Goal: Task Accomplishment & Management: Manage account settings

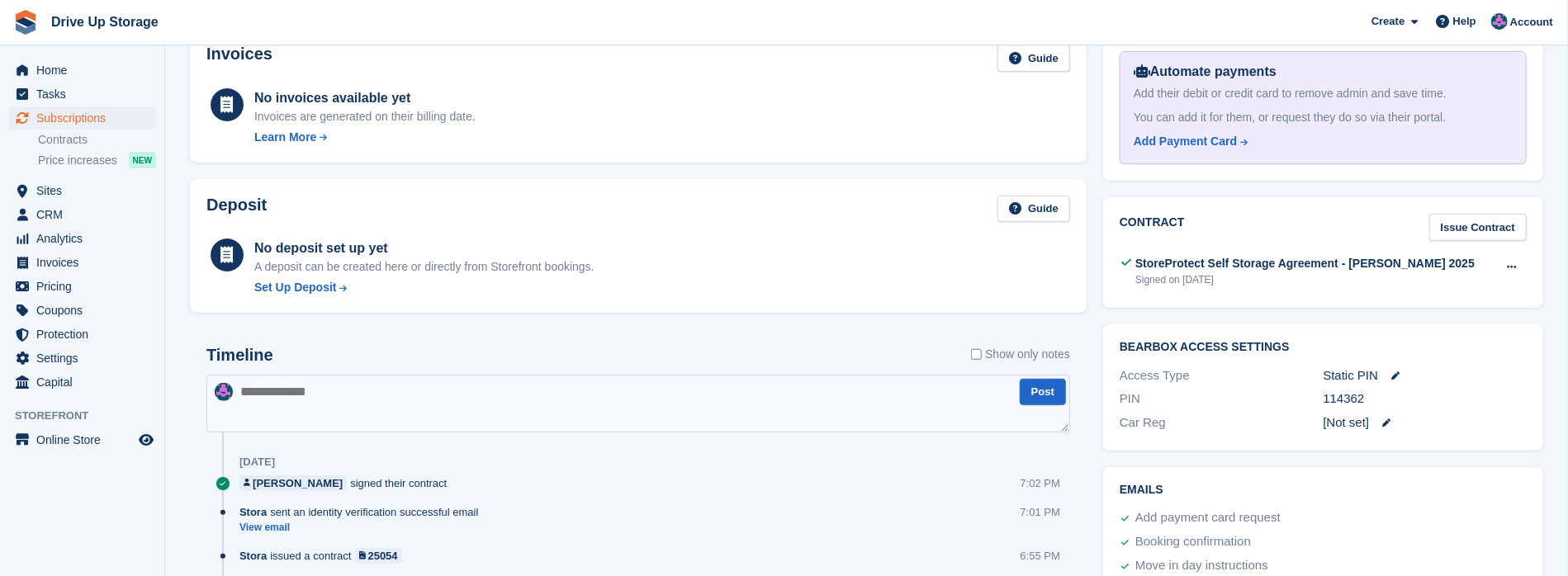
scroll to position [381, 0]
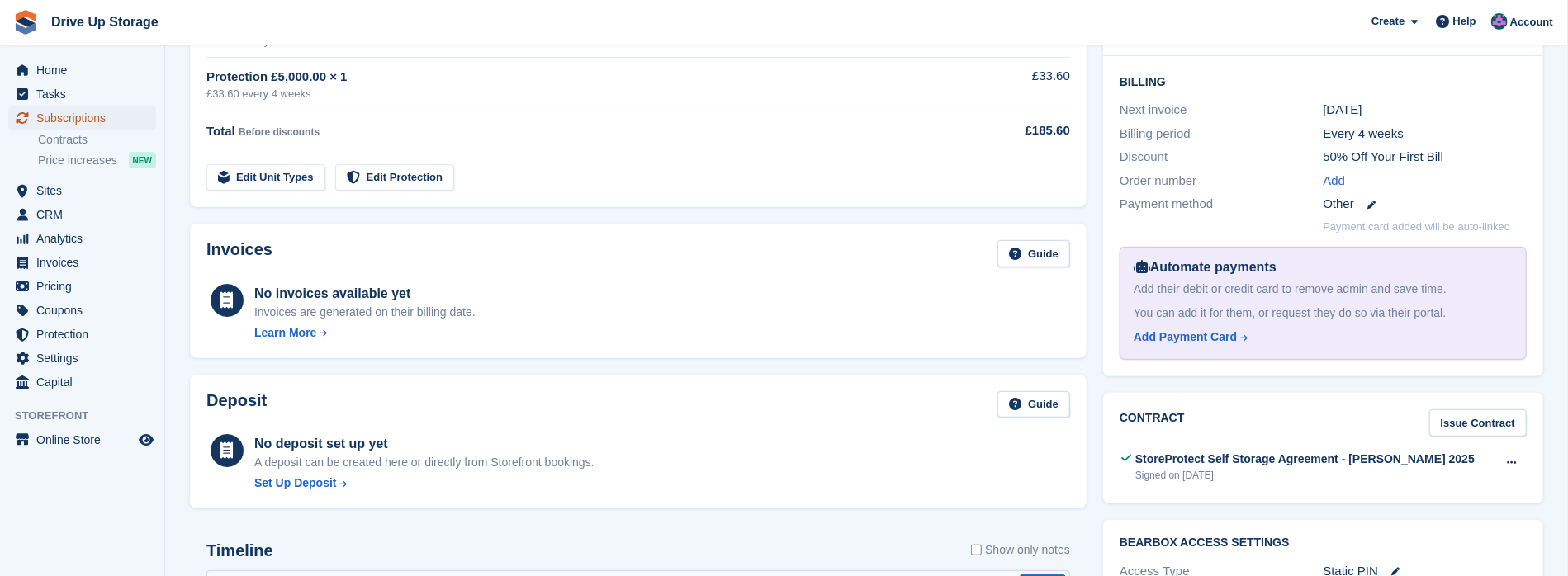
click at [77, 117] on span "Subscriptions" at bounding box center [85, 118] width 99 height 23
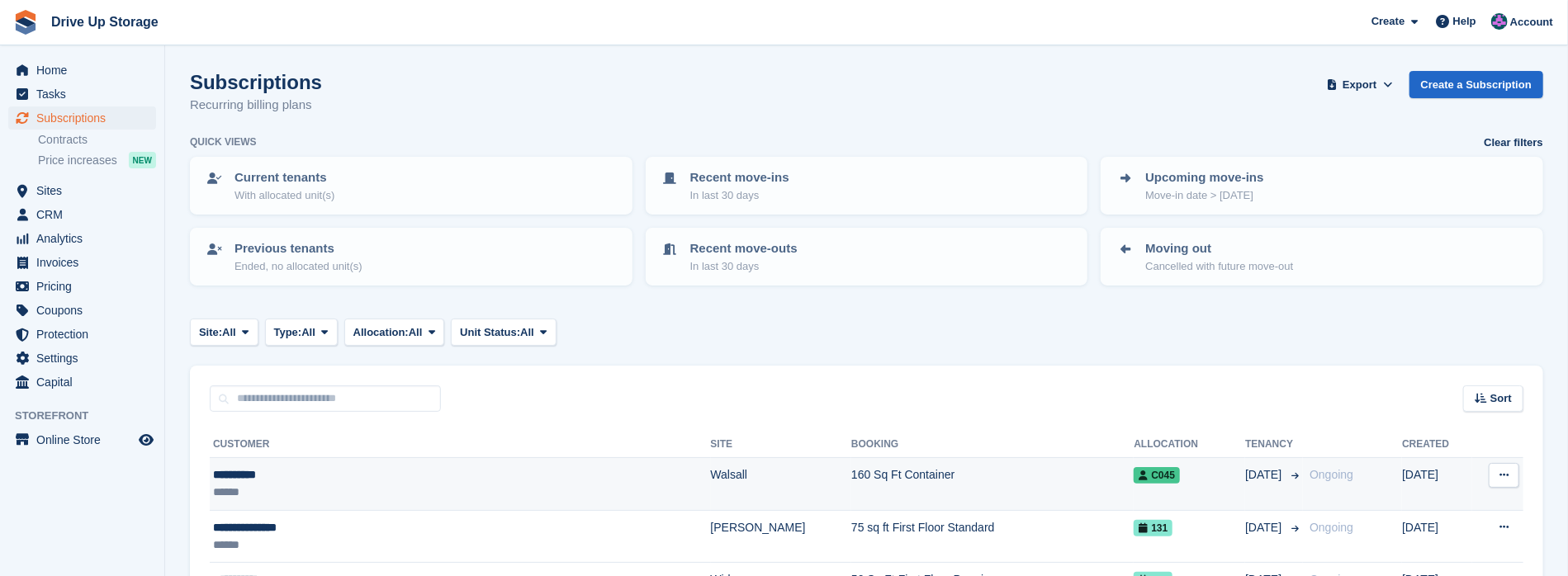
click at [340, 475] on div "**********" at bounding box center [380, 475] width 334 height 17
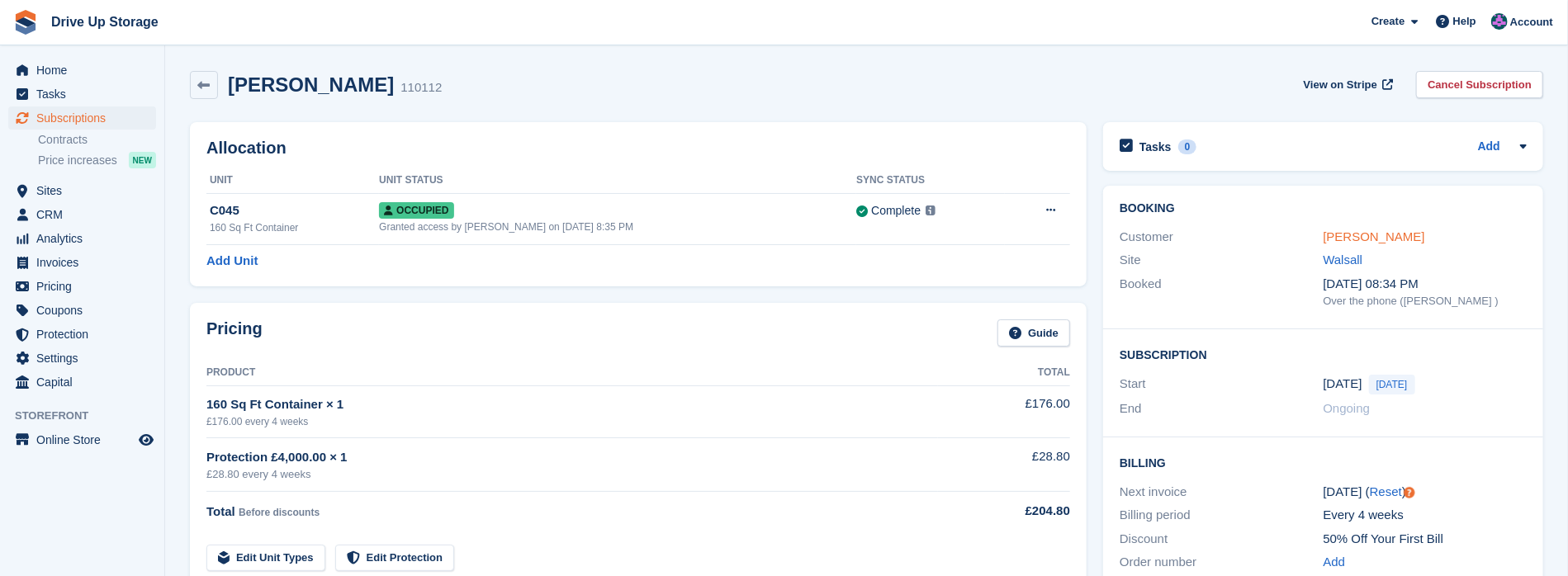
click at [1358, 239] on link "[PERSON_NAME]" at bounding box center [1374, 236] width 101 height 14
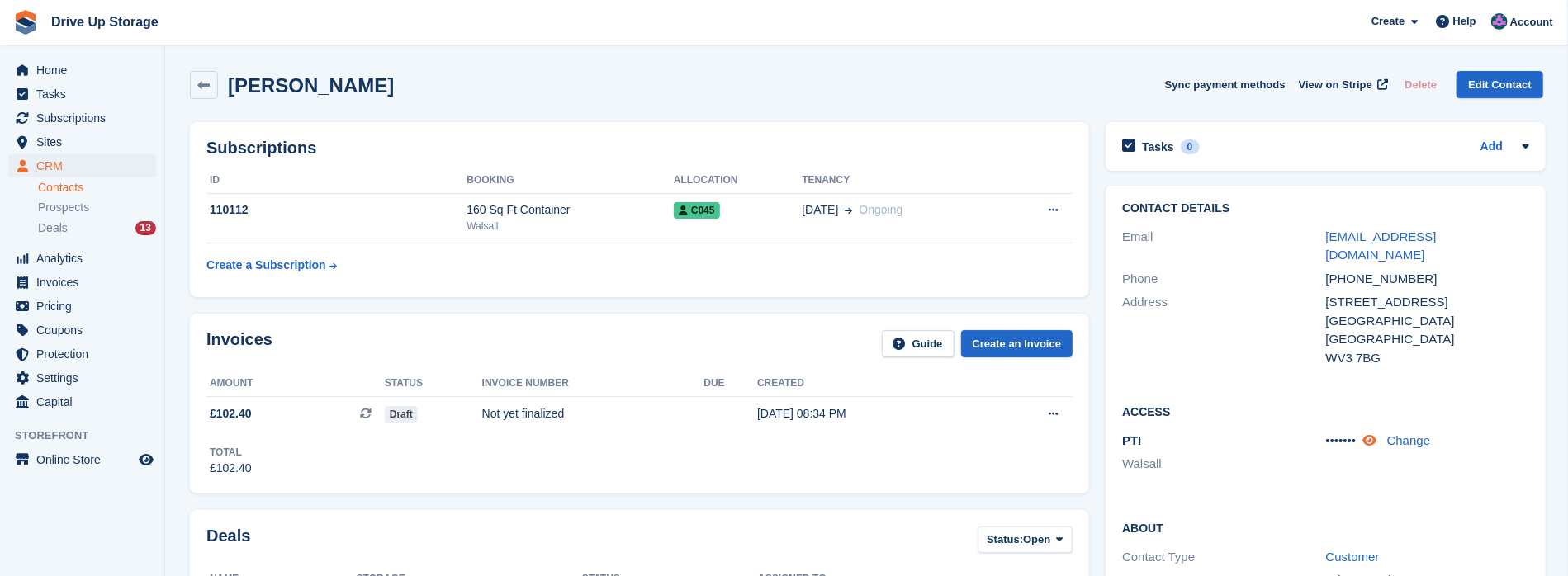
click at [1375, 434] on icon at bounding box center [1369, 440] width 14 height 12
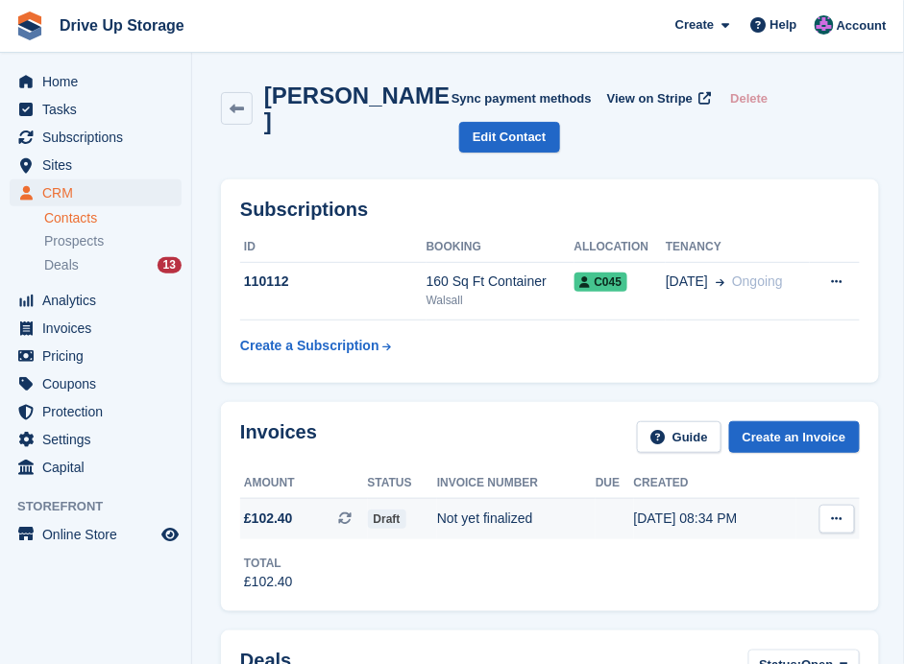
click at [381, 510] on span "Draft" at bounding box center [387, 519] width 38 height 19
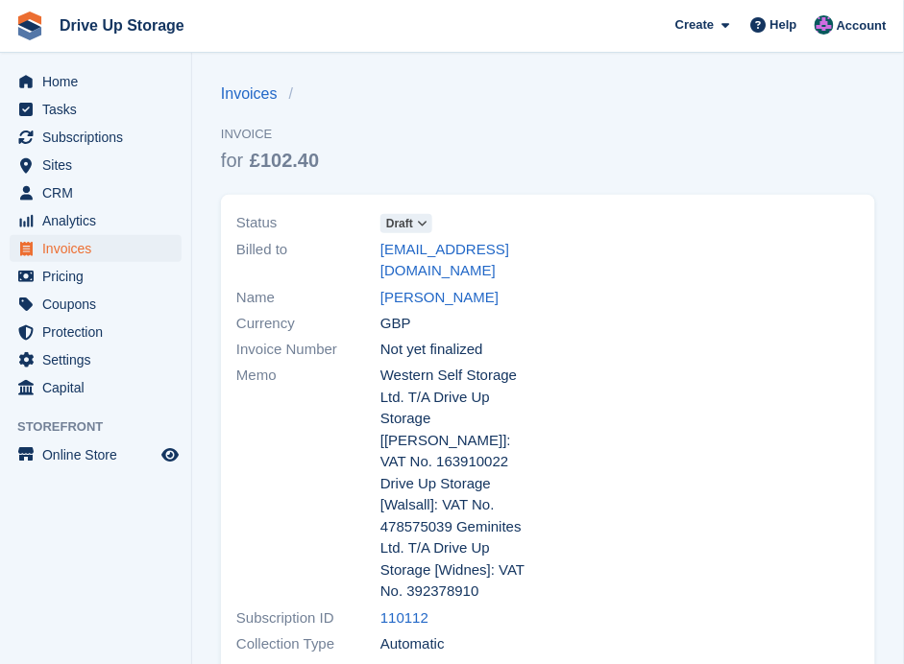
click at [428, 220] on icon at bounding box center [423, 224] width 11 height 12
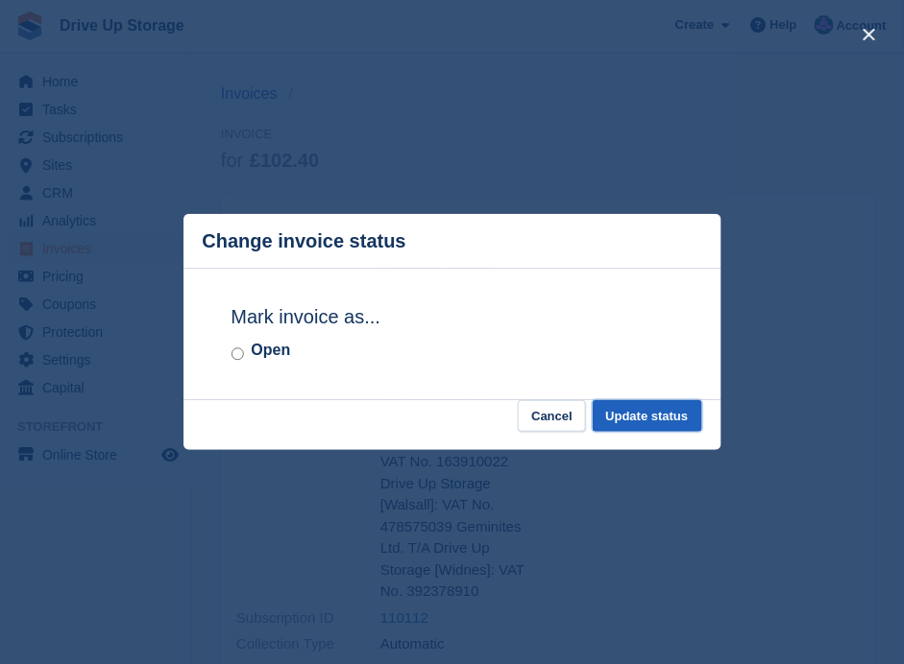
click at [641, 412] on button "Update status" at bounding box center [646, 416] width 109 height 32
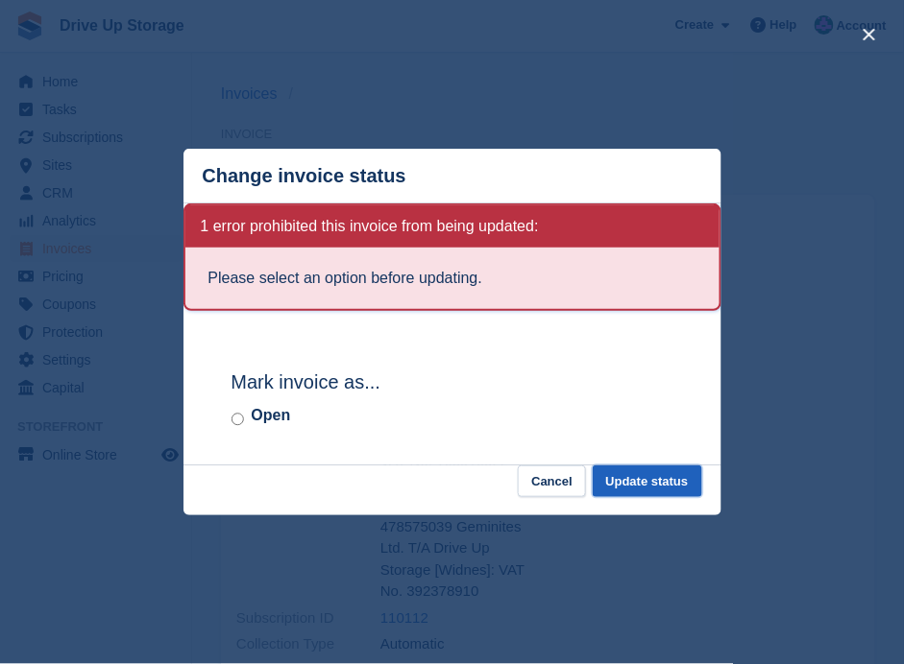
click at [669, 484] on button "Update status" at bounding box center [646, 482] width 109 height 32
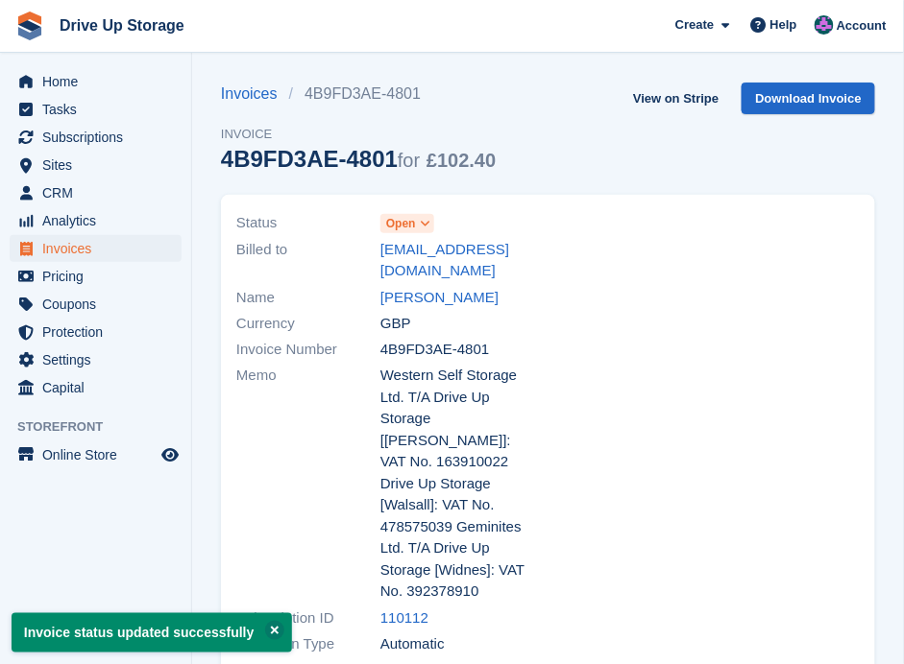
click at [421, 222] on icon at bounding box center [425, 224] width 11 height 12
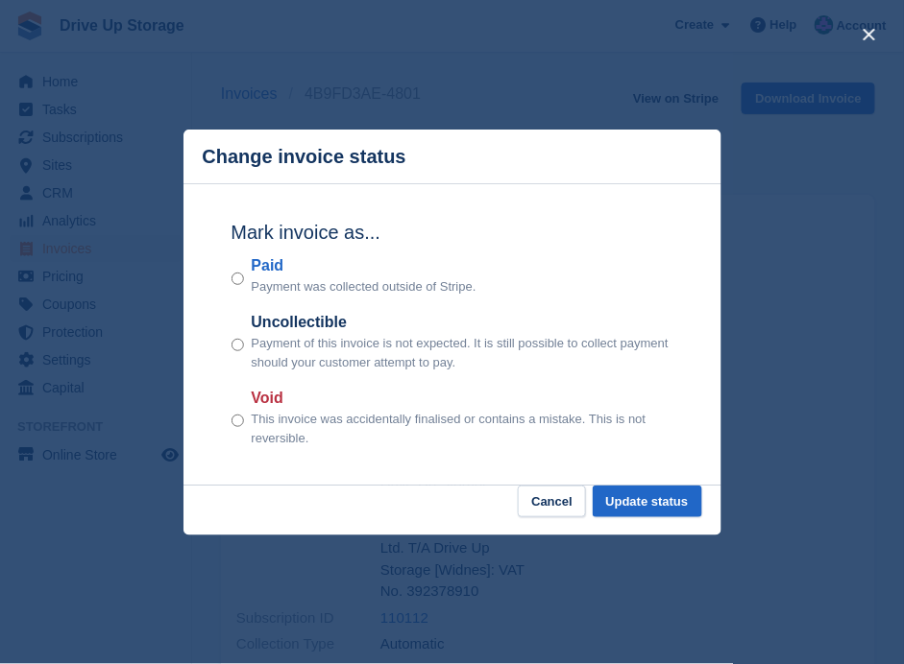
click at [776, 378] on div "close" at bounding box center [452, 332] width 904 height 664
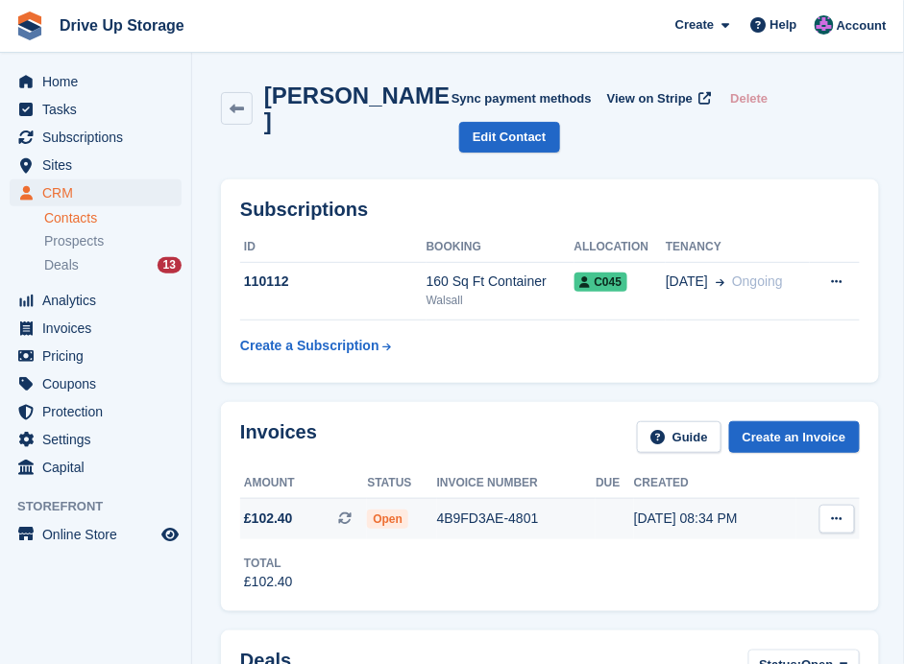
click at [395, 510] on span "Open" at bounding box center [387, 519] width 41 height 19
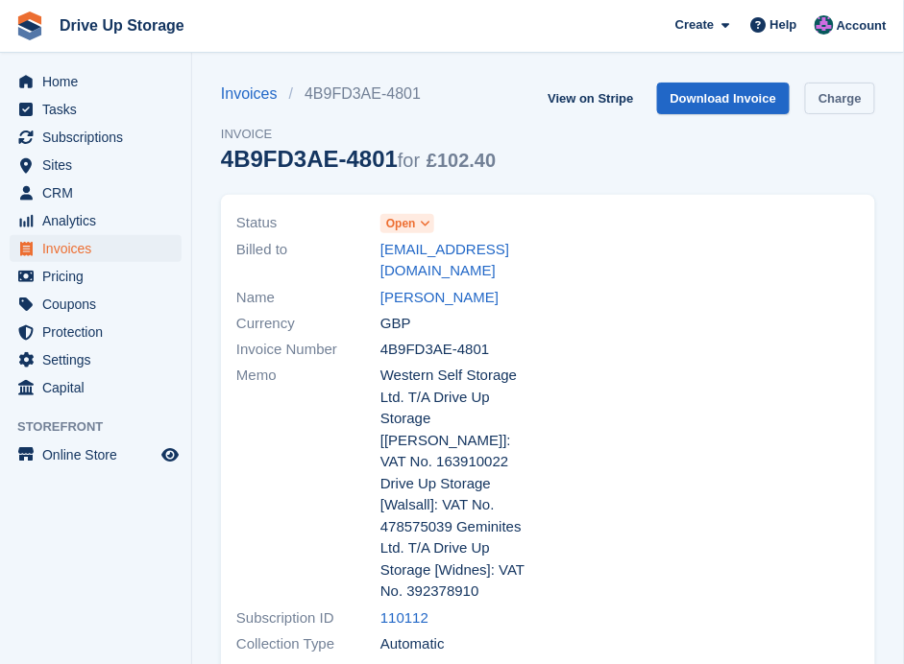
click at [830, 101] on link "Charge" at bounding box center [840, 99] width 70 height 32
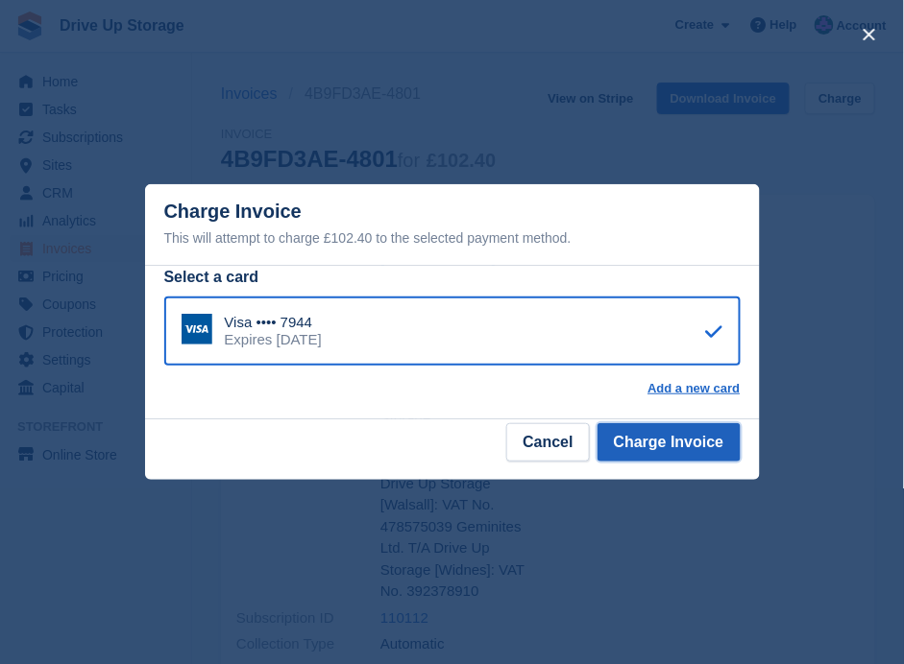
click at [688, 433] on button "Charge Invoice" at bounding box center [668, 442] width 143 height 38
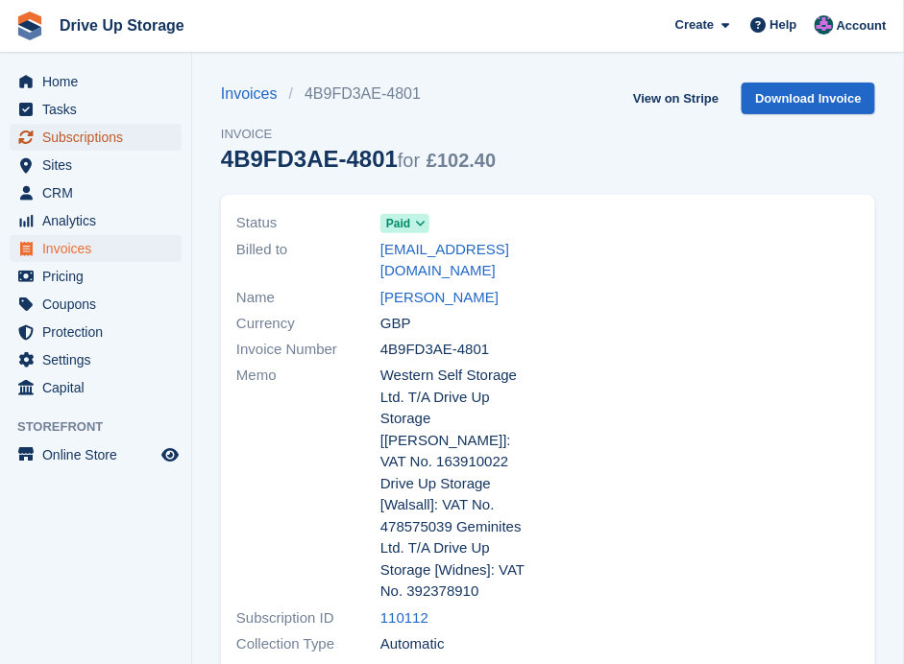
click at [102, 138] on span "Subscriptions" at bounding box center [99, 137] width 115 height 27
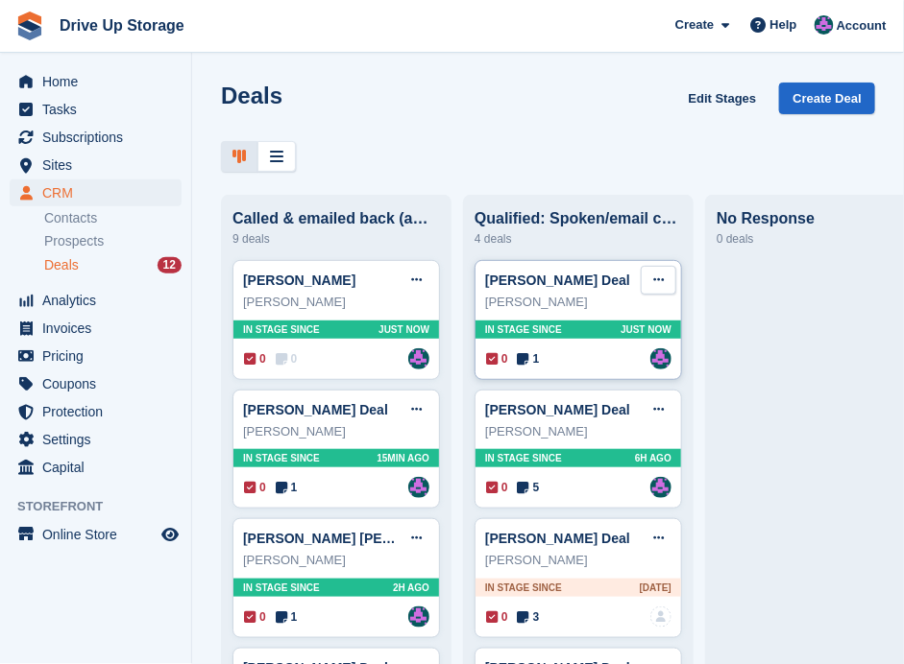
click at [660, 280] on icon at bounding box center [658, 280] width 11 height 12
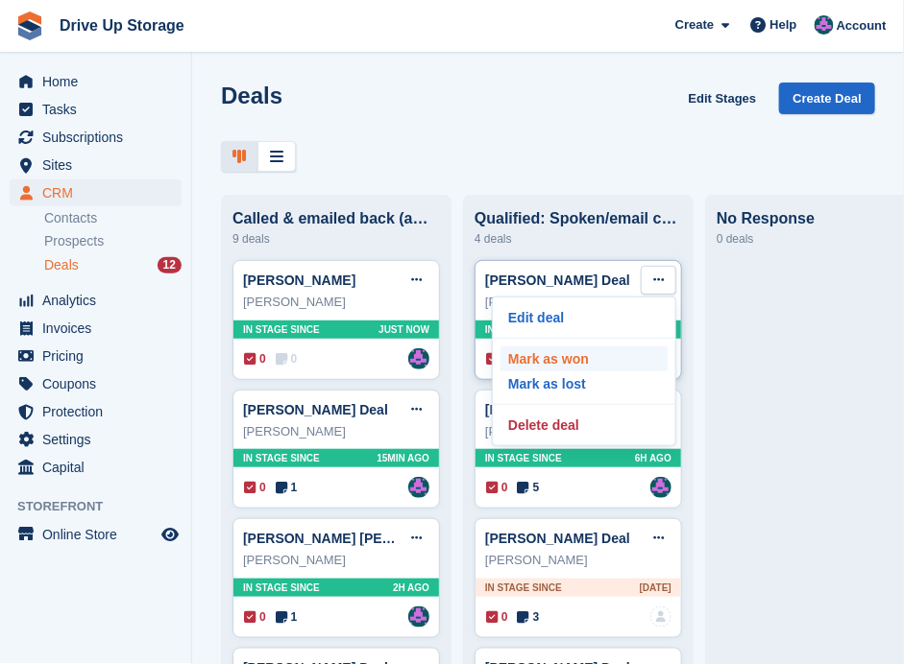
click at [583, 352] on p "Mark as won" at bounding box center [583, 359] width 167 height 25
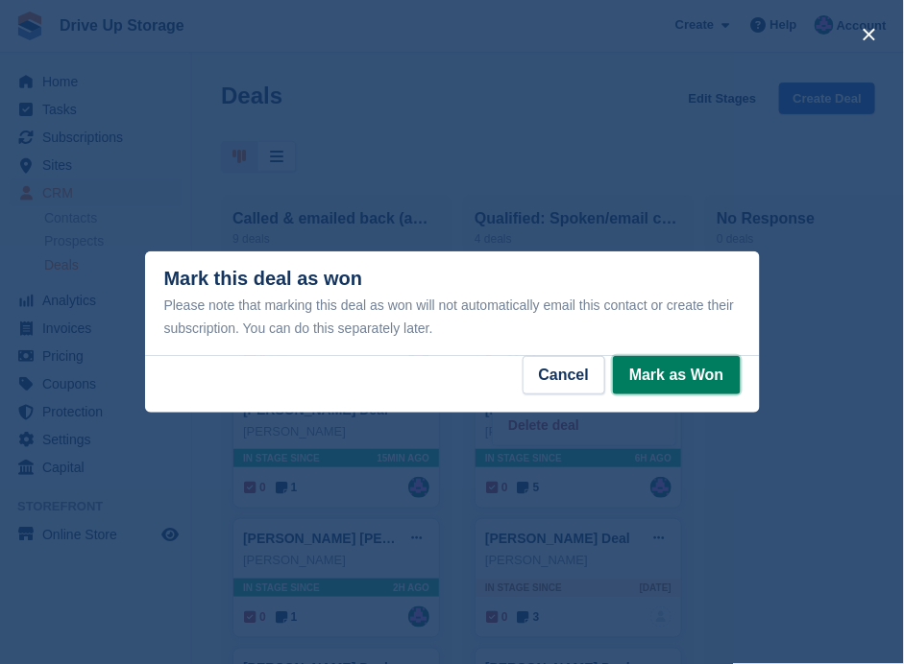
click at [675, 374] on button "Mark as Won" at bounding box center [676, 375] width 127 height 38
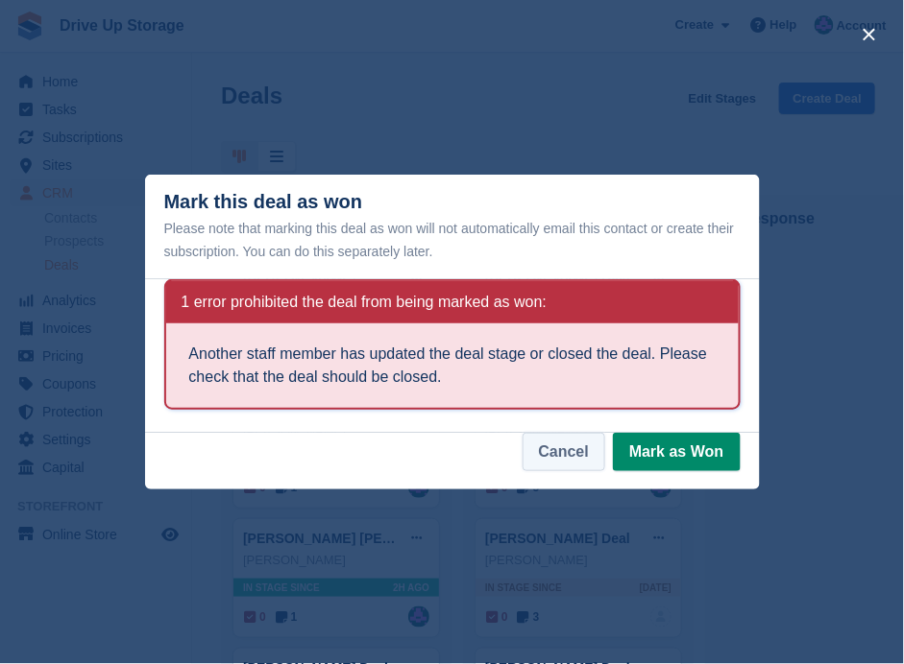
click at [565, 438] on button "Cancel" at bounding box center [563, 452] width 83 height 38
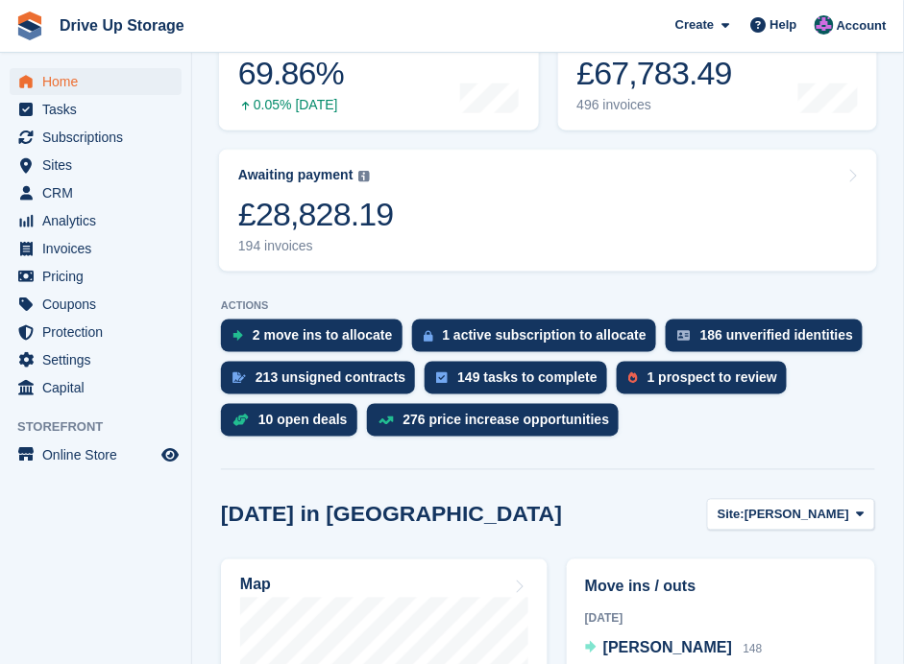
scroll to position [384, 0]
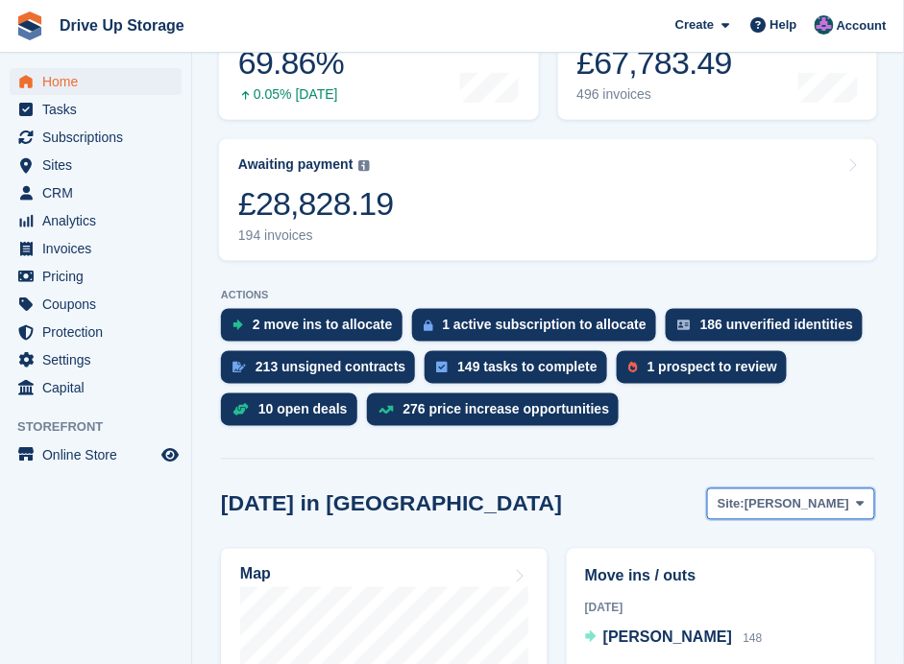
click at [857, 498] on icon at bounding box center [861, 504] width 8 height 12
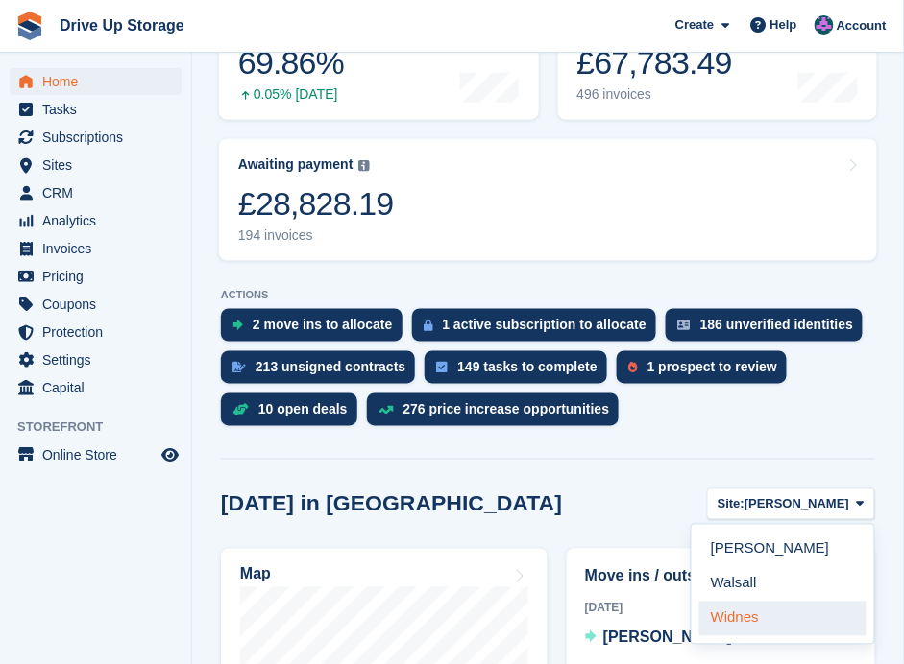
click at [748, 602] on link "Widnes" at bounding box center [782, 619] width 167 height 35
